Goal: Transaction & Acquisition: Book appointment/travel/reservation

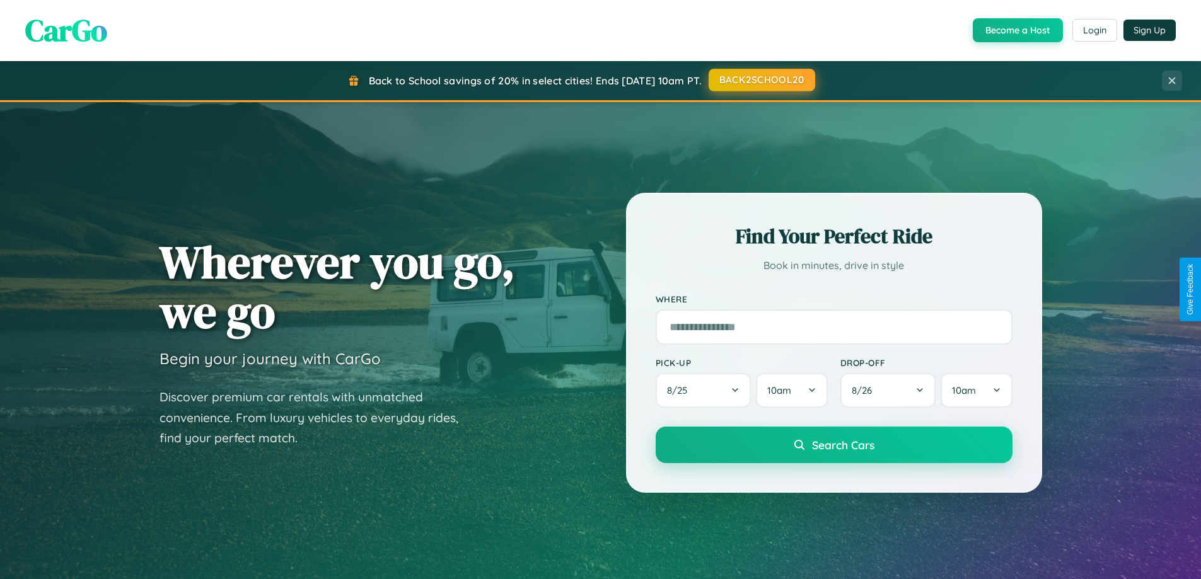
click at [761, 80] on button "BACK2SCHOOL20" at bounding box center [761, 80] width 107 height 23
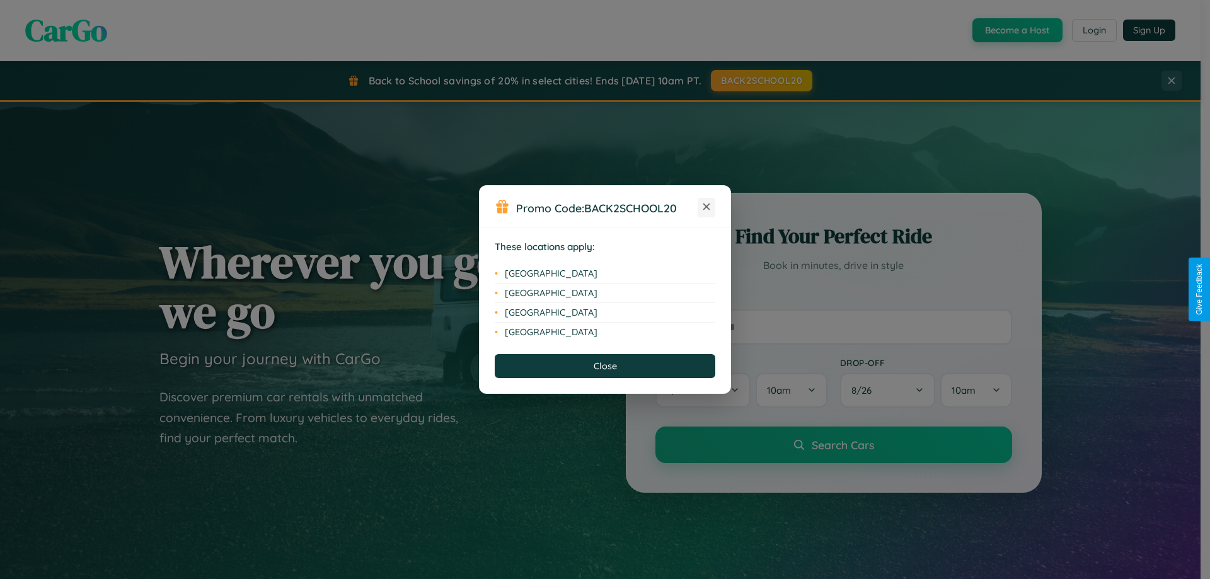
click at [706, 207] on icon at bounding box center [706, 207] width 7 height 7
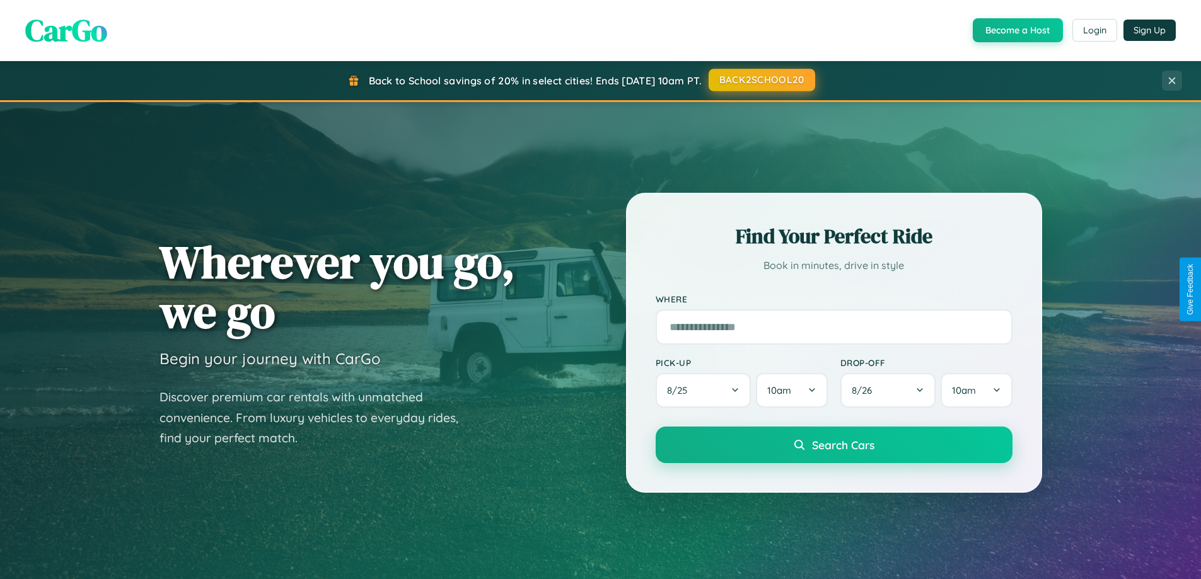
click at [761, 80] on button "BACK2SCHOOL20" at bounding box center [761, 80] width 107 height 23
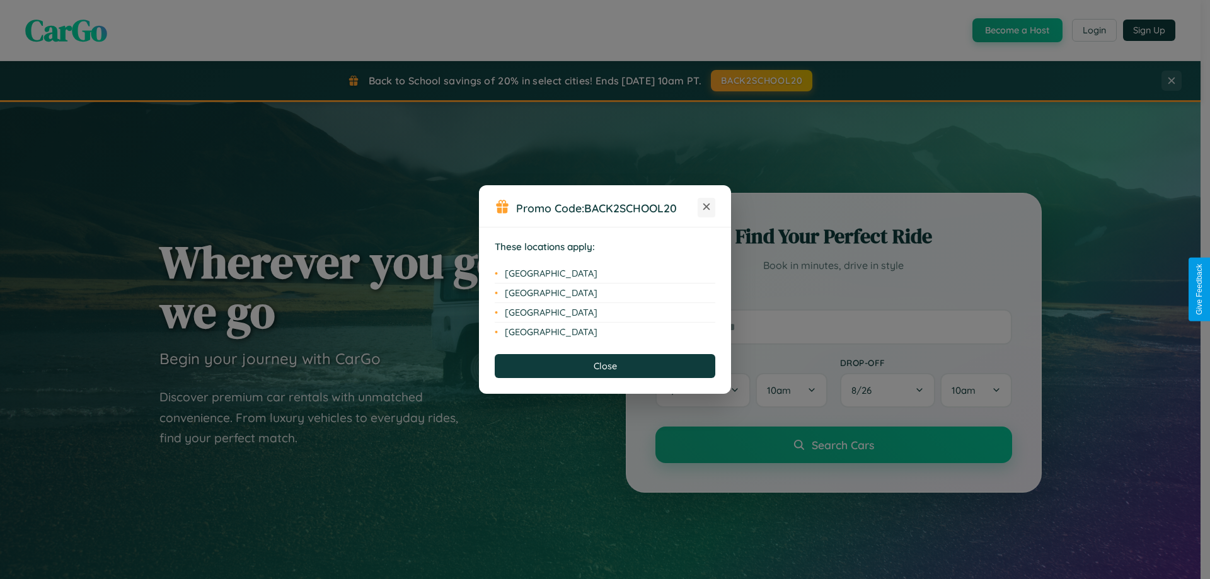
click at [706, 207] on icon at bounding box center [706, 207] width 7 height 7
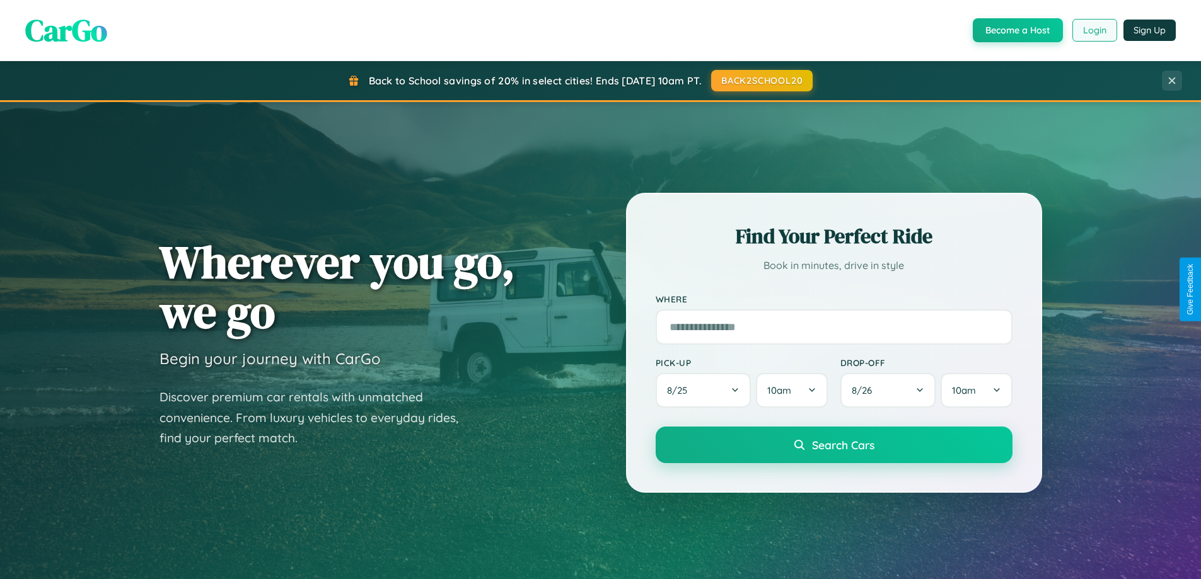
click at [1093, 30] on button "Login" at bounding box center [1094, 30] width 45 height 23
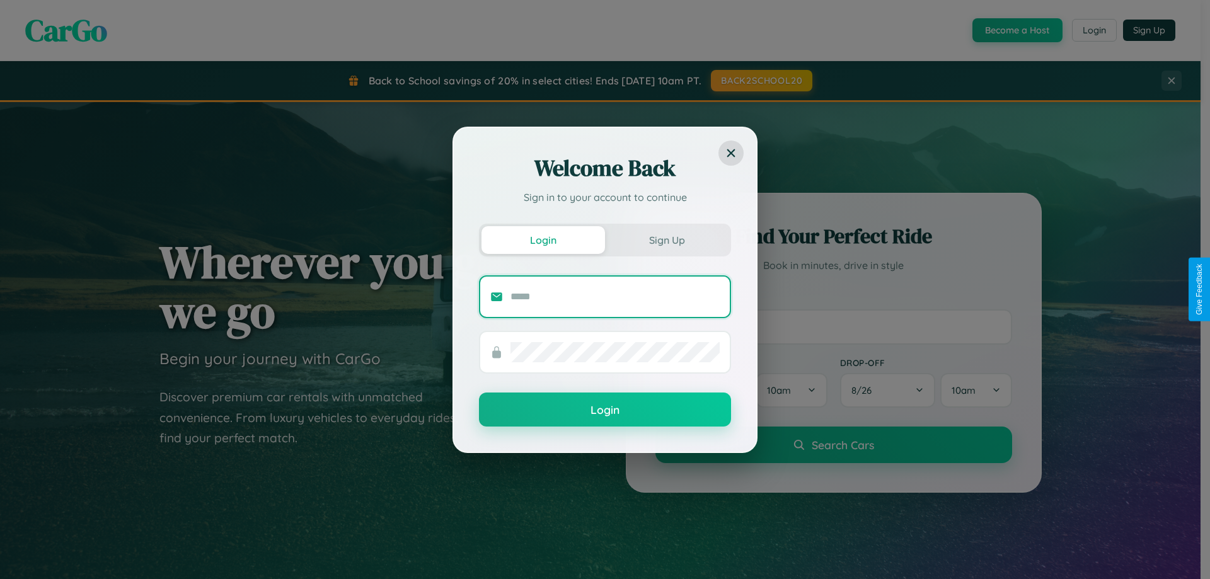
click at [615, 296] on input "text" at bounding box center [614, 297] width 209 height 20
type input "**********"
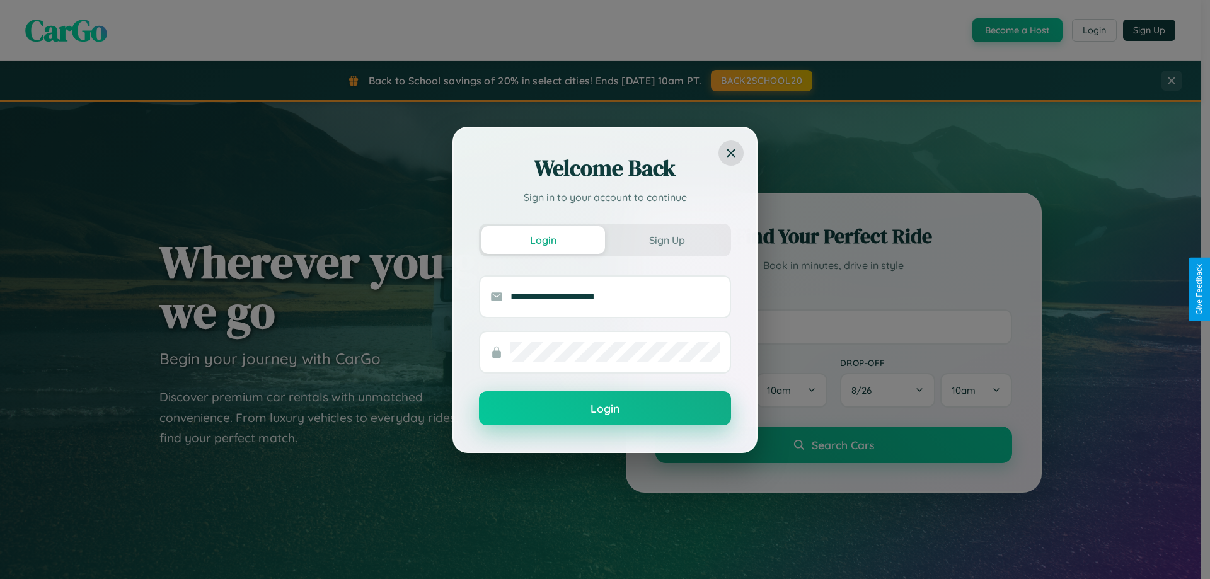
click at [605, 409] on button "Login" at bounding box center [605, 408] width 252 height 34
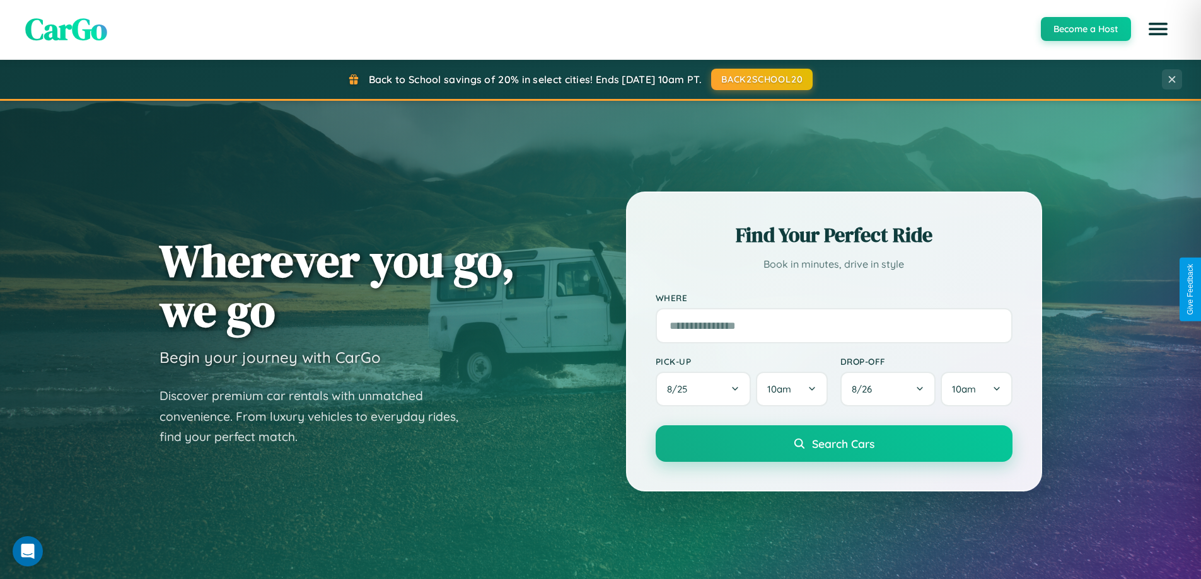
scroll to position [37, 0]
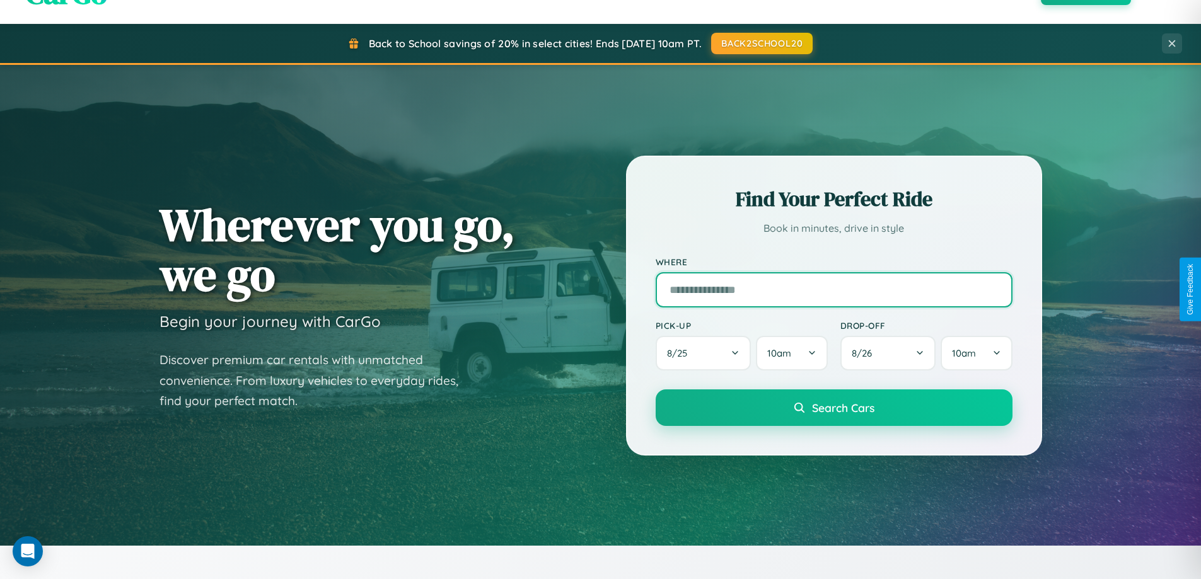
click at [833, 289] on input "text" at bounding box center [833, 289] width 357 height 35
type input "**********"
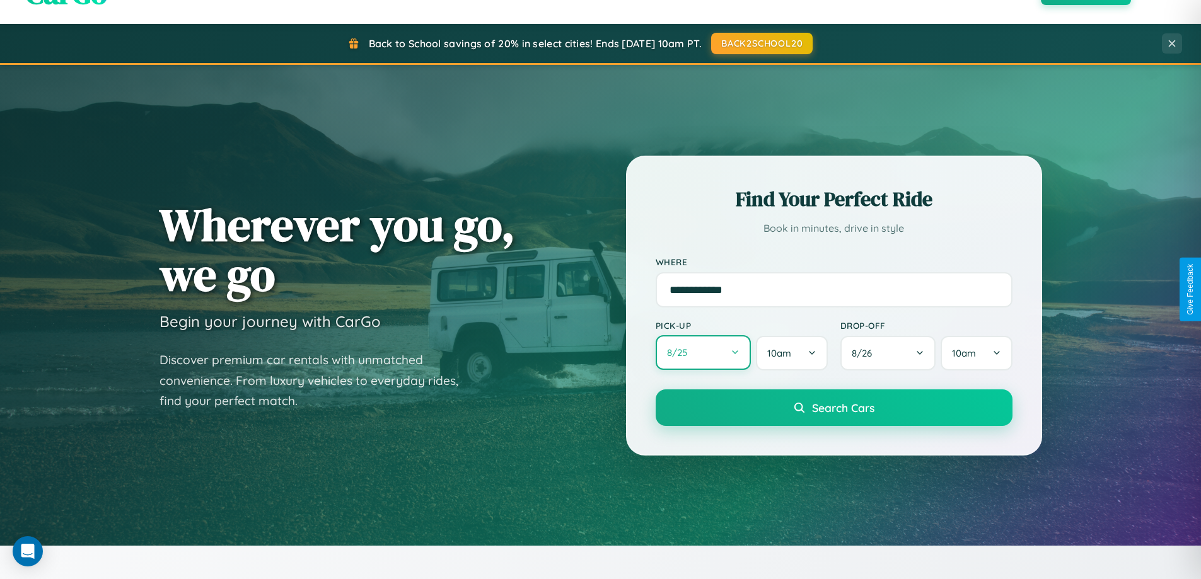
click at [703, 353] on button "8 / 25" at bounding box center [703, 352] width 96 height 35
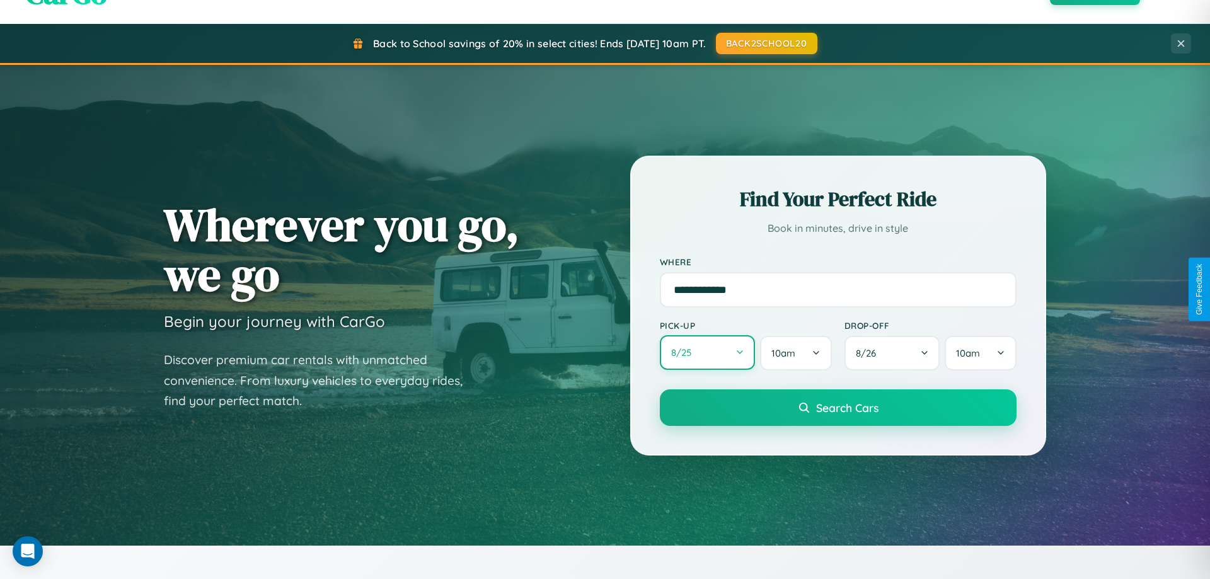
select select "*"
select select "****"
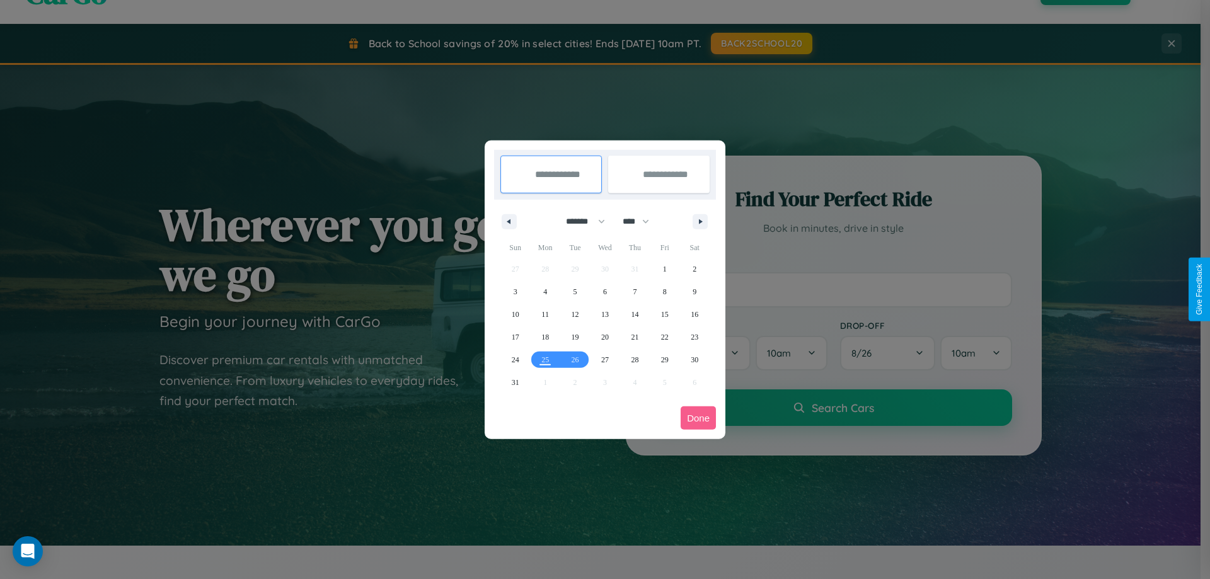
drag, startPoint x: 580, startPoint y: 221, endPoint x: 605, endPoint y: 253, distance: 40.4
click at [580, 221] on select "******* ******** ***** ***** *** **** **** ****** ********* ******* ******** **…" at bounding box center [583, 221] width 54 height 21
select select "*"
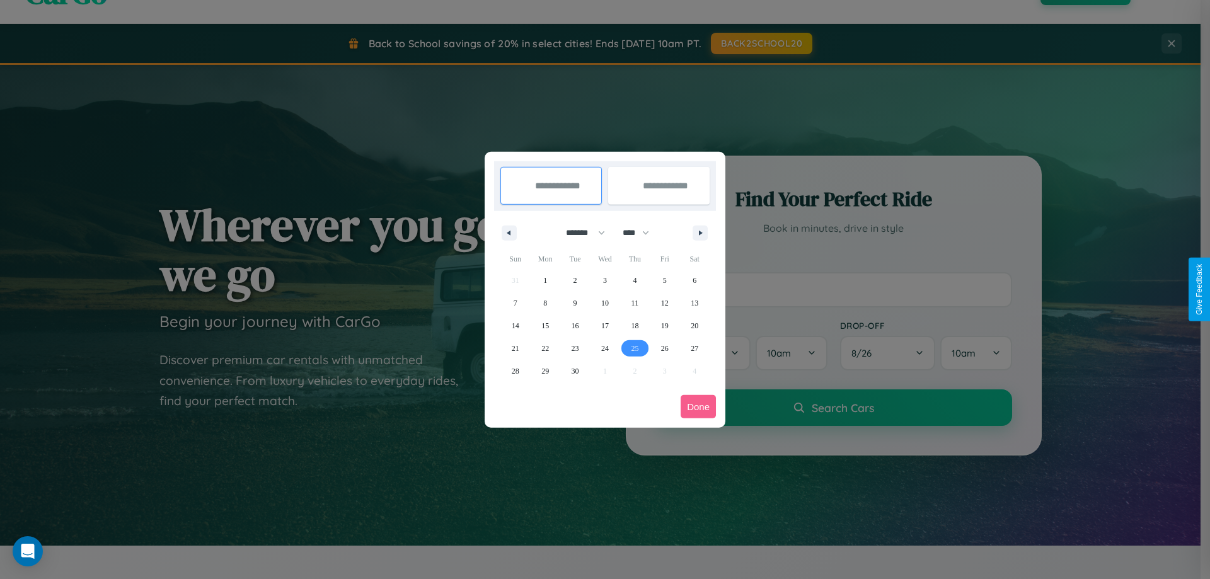
click at [635, 348] on span "25" at bounding box center [635, 348] width 8 height 23
type input "**********"
click at [700, 233] on icon "button" at bounding box center [703, 233] width 6 height 5
select select "*"
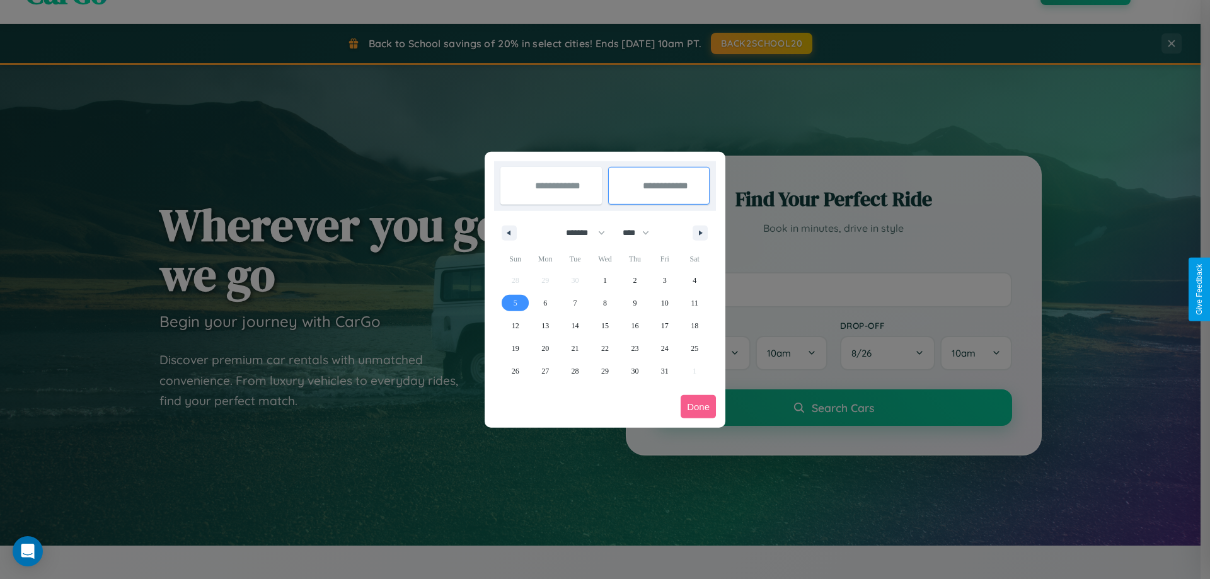
click at [515, 302] on span "5" at bounding box center [516, 303] width 4 height 23
type input "**********"
select select "*"
click at [698, 406] on button "Done" at bounding box center [698, 406] width 35 height 23
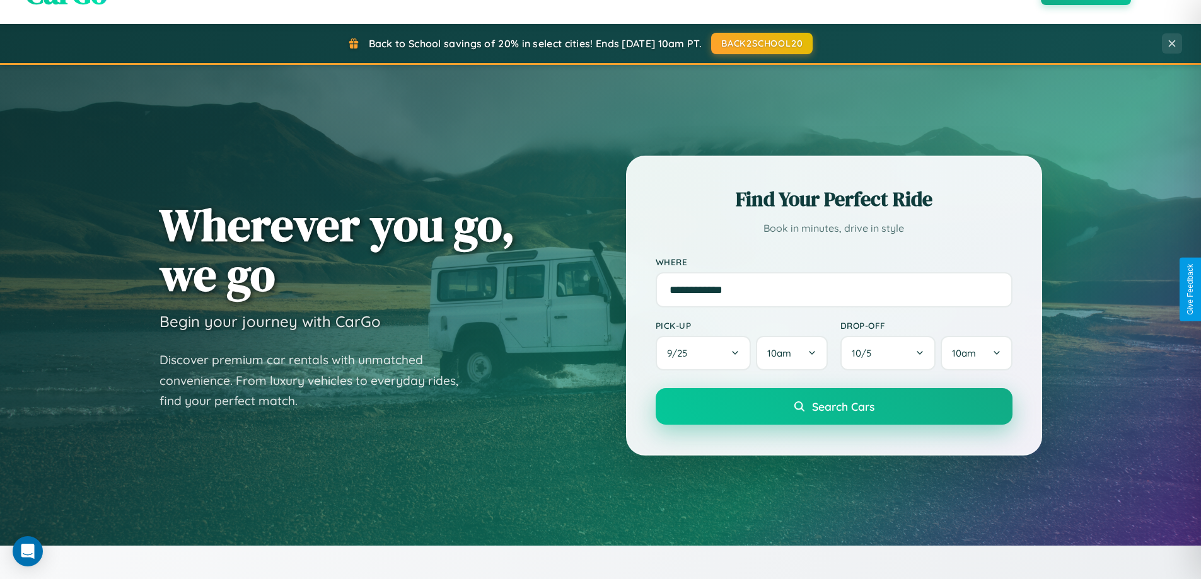
click at [833, 406] on span "Search Cars" at bounding box center [843, 407] width 62 height 14
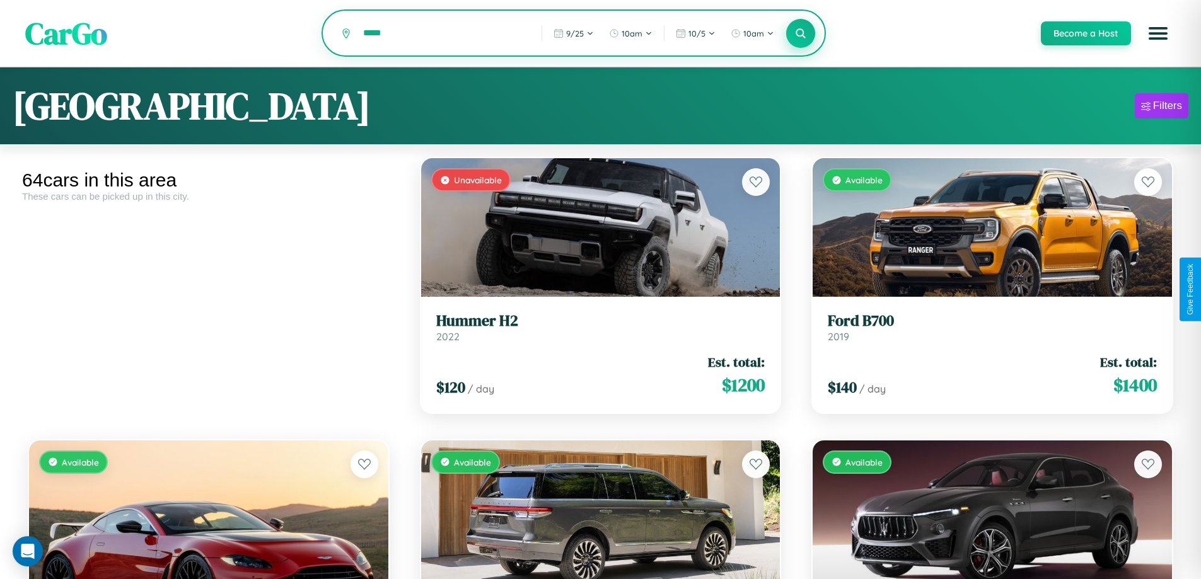
type input "*****"
click at [800, 33] on icon at bounding box center [801, 33] width 12 height 12
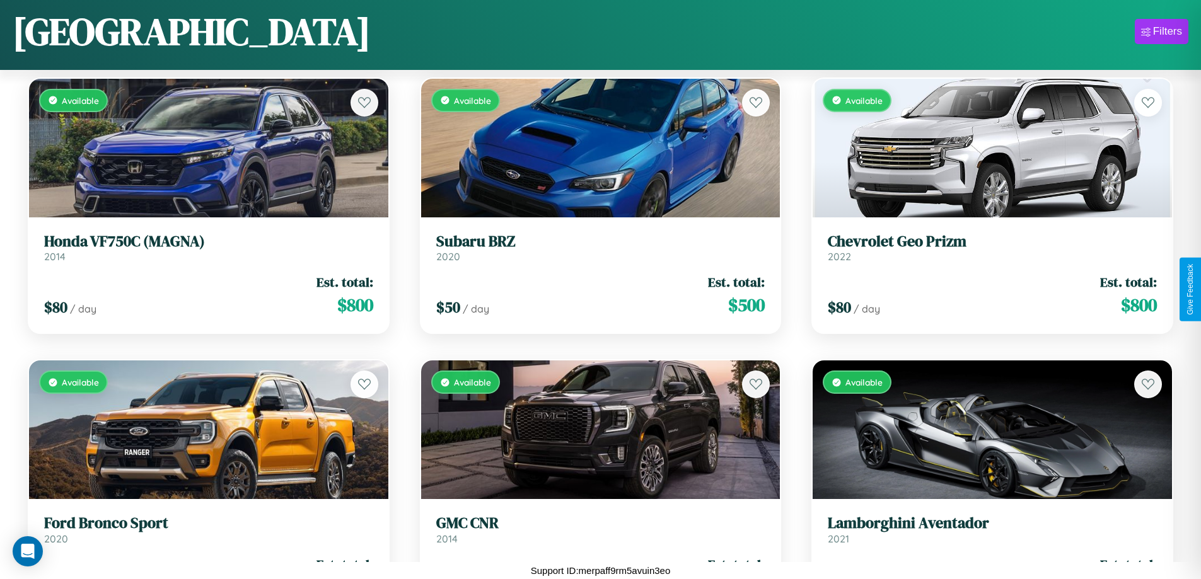
scroll to position [2999, 0]
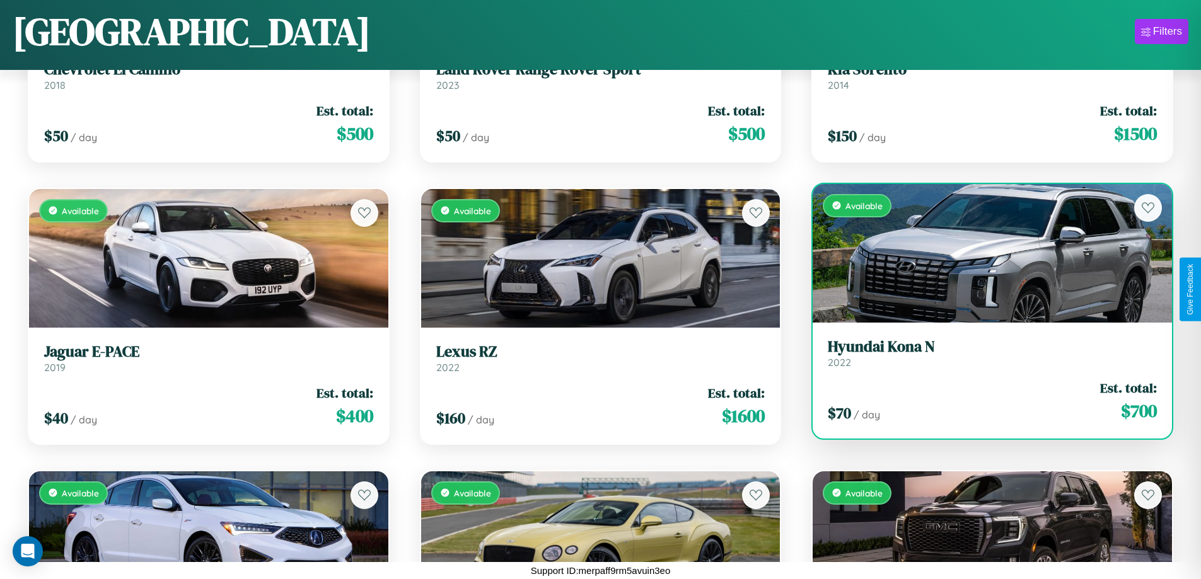
click at [984, 354] on h3 "Hyundai Kona N" at bounding box center [991, 347] width 329 height 18
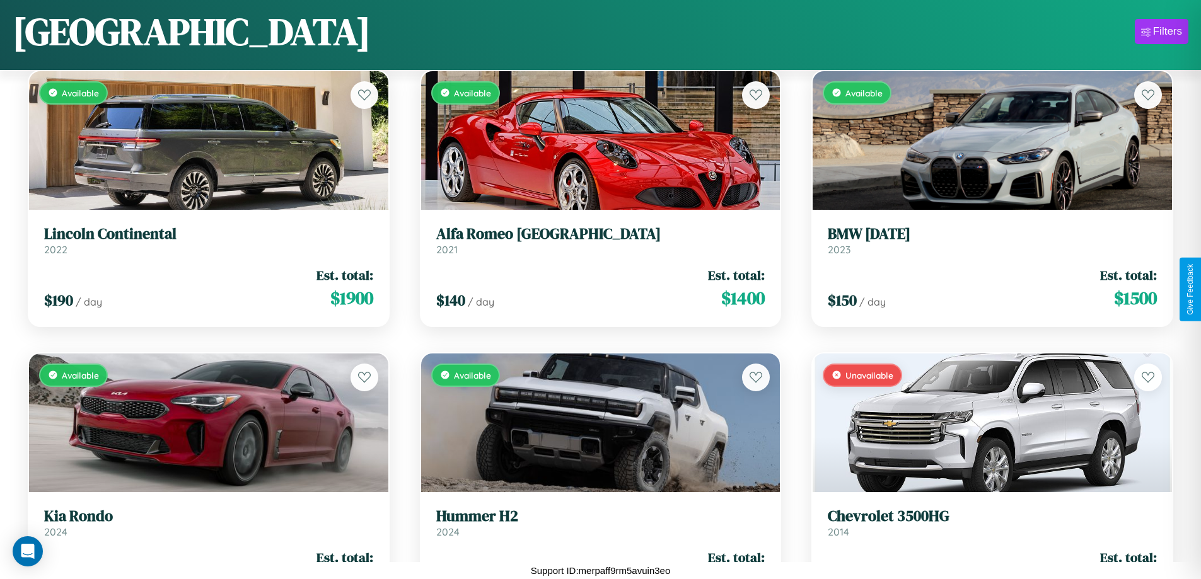
scroll to position [742, 0]
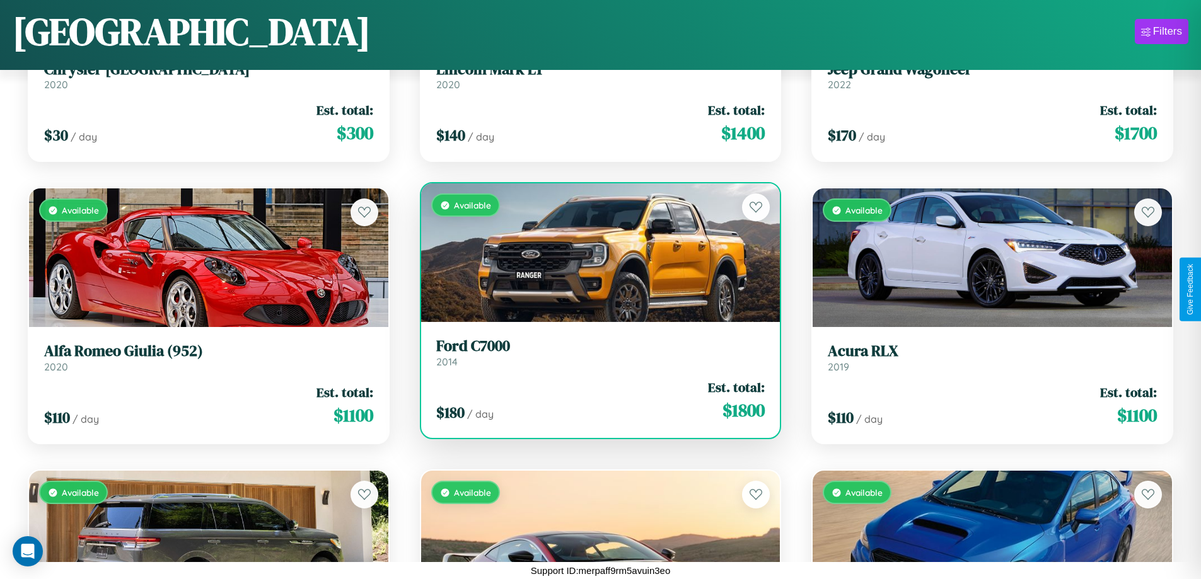
click at [595, 352] on h3 "Ford C7000" at bounding box center [600, 346] width 329 height 18
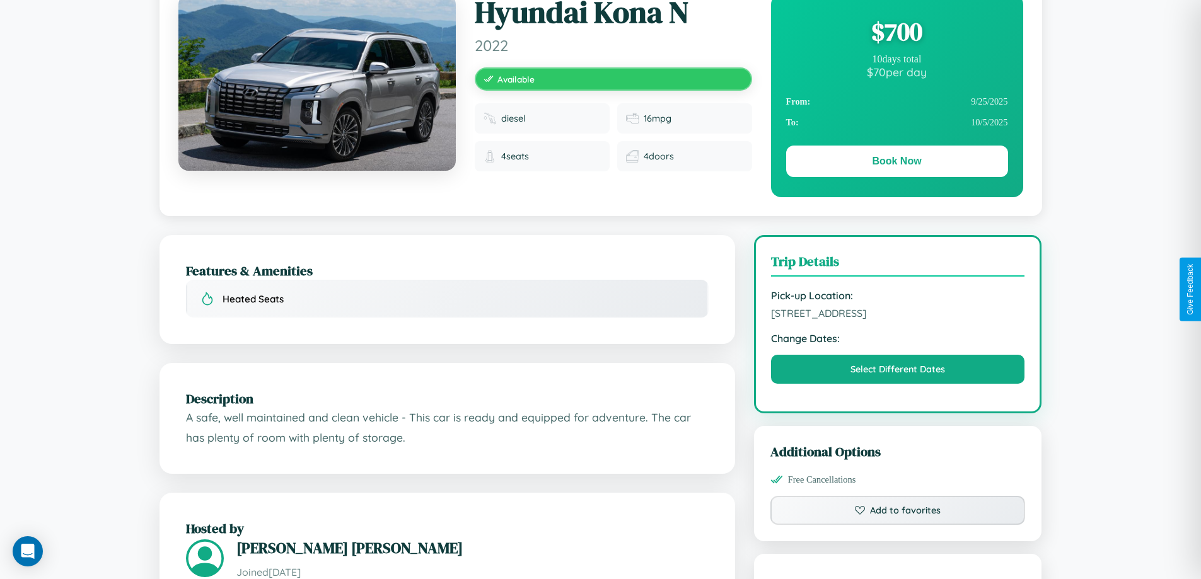
scroll to position [244, 0]
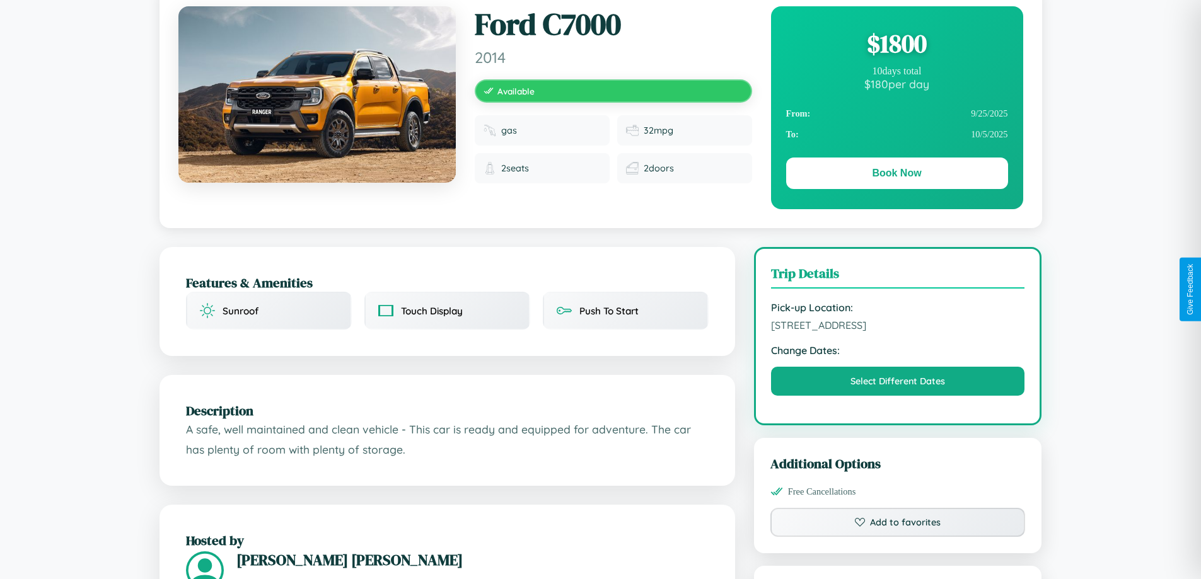
scroll to position [130, 0]
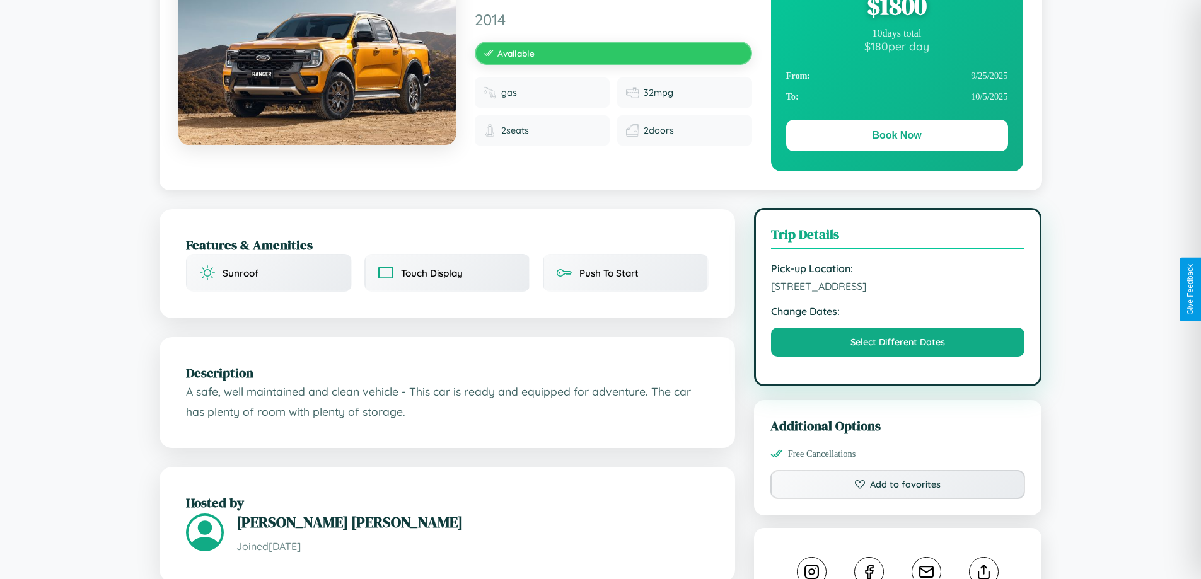
click at [897, 288] on span "[STREET_ADDRESS]" at bounding box center [898, 286] width 254 height 13
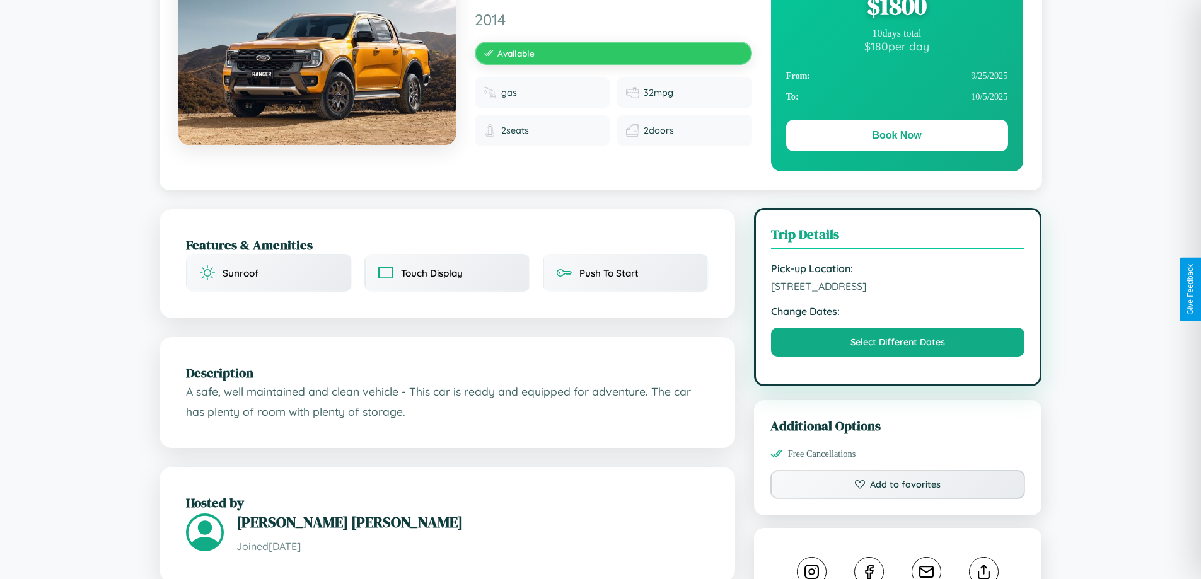
click at [897, 288] on span "[STREET_ADDRESS]" at bounding box center [898, 286] width 254 height 13
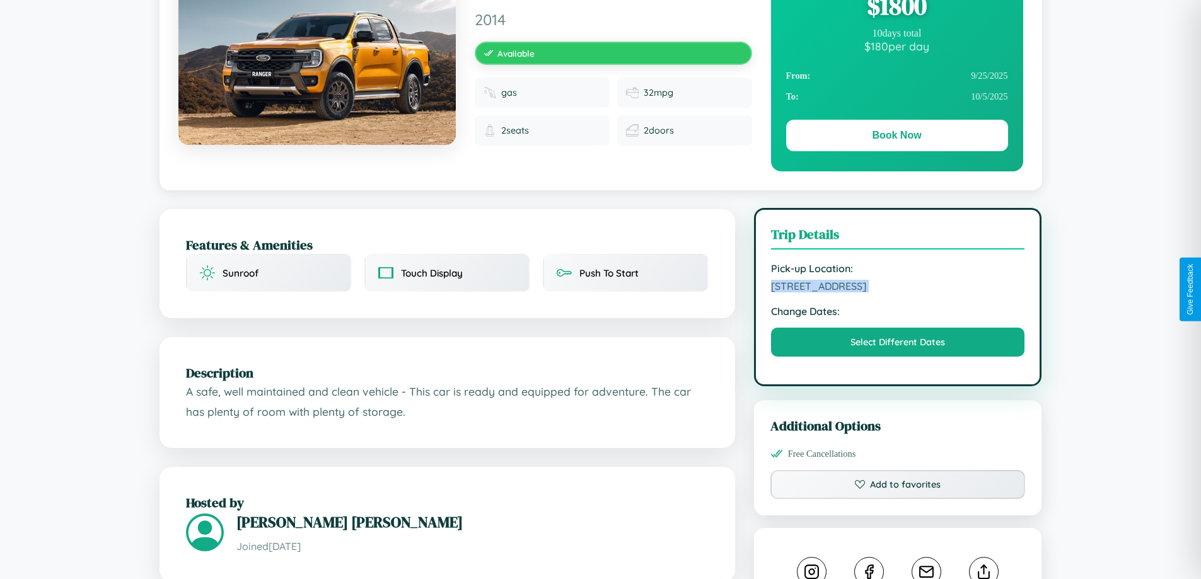
click at [897, 288] on span "[STREET_ADDRESS]" at bounding box center [898, 286] width 254 height 13
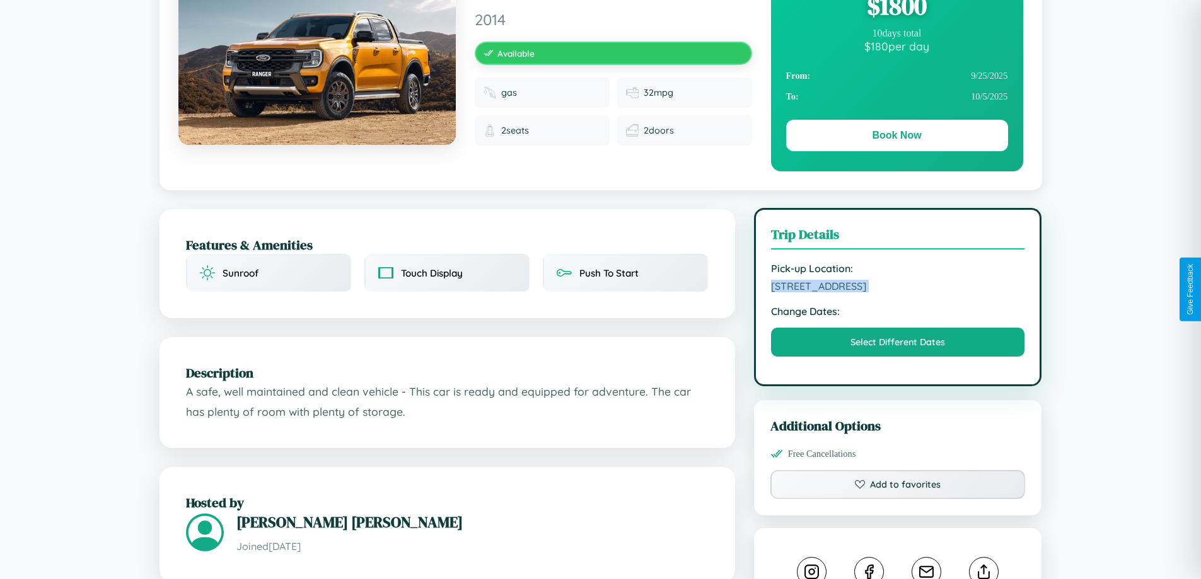
click at [897, 288] on span "[STREET_ADDRESS]" at bounding box center [898, 286] width 254 height 13
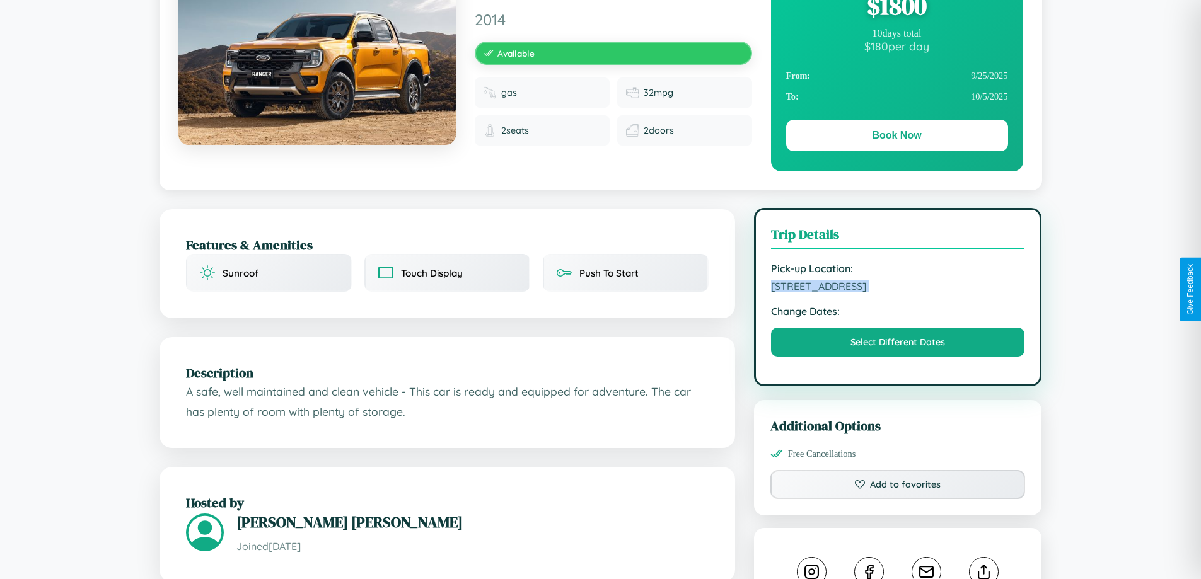
click at [897, 288] on span "[STREET_ADDRESS]" at bounding box center [898, 286] width 254 height 13
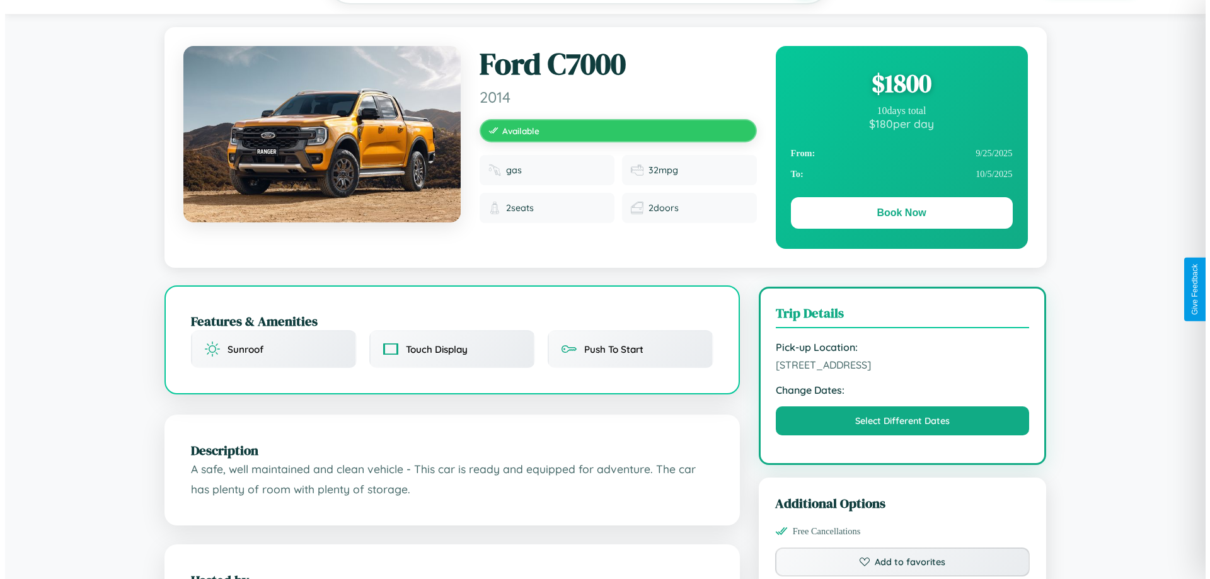
scroll to position [0, 0]
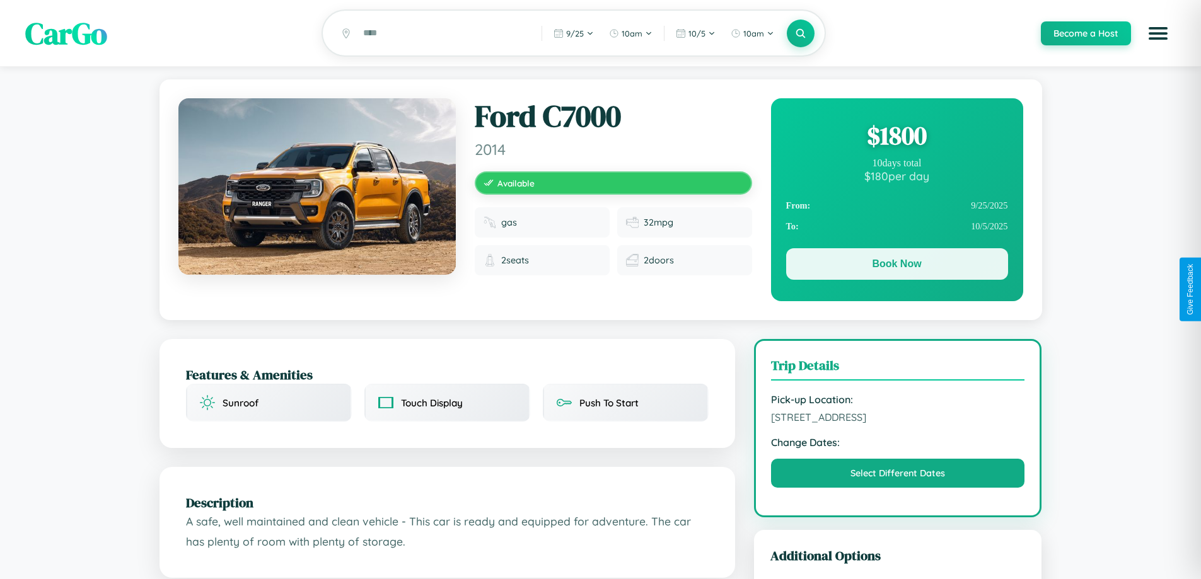
click at [896, 266] on button "Book Now" at bounding box center [897, 264] width 222 height 32
